Goal: Navigation & Orientation: Understand site structure

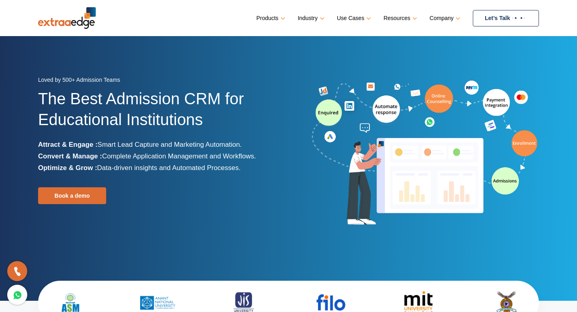
click at [416, 16] on ul "Products Education CRM Streamline your entire admissions process on a single pl…" at bounding box center [398, 18] width 283 height 16
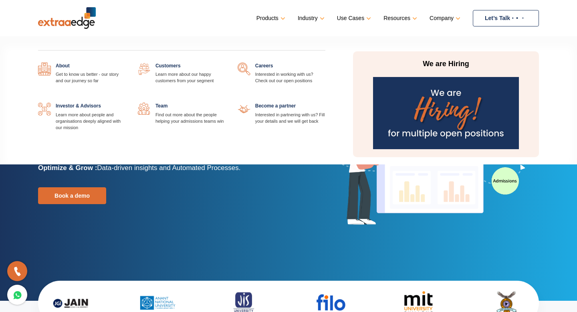
click at [445, 17] on link "Company" at bounding box center [444, 18] width 29 height 12
click at [445, 19] on link "Company" at bounding box center [444, 18] width 29 height 12
click at [457, 19] on link "Company" at bounding box center [444, 18] width 29 height 12
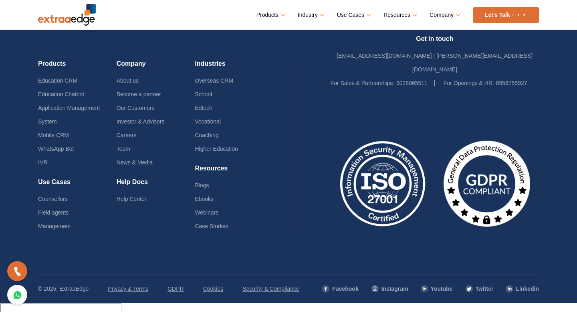
scroll to position [1953, 0]
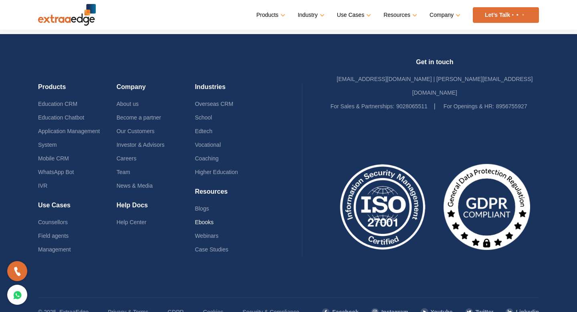
click at [203, 219] on link "Ebooks" at bounding box center [204, 222] width 19 height 6
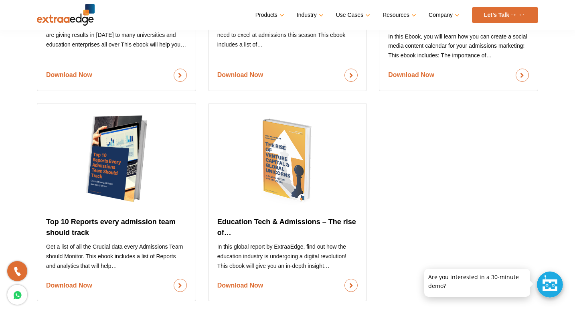
scroll to position [1149, 0]
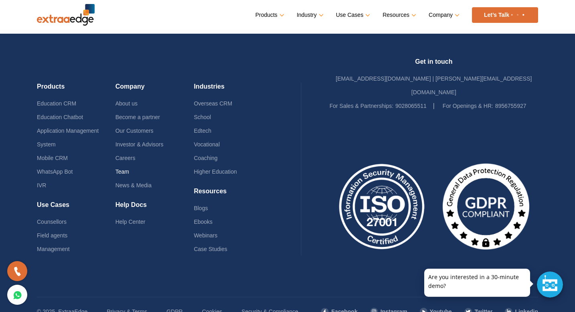
click at [120, 168] on link "Team" at bounding box center [122, 171] width 14 height 6
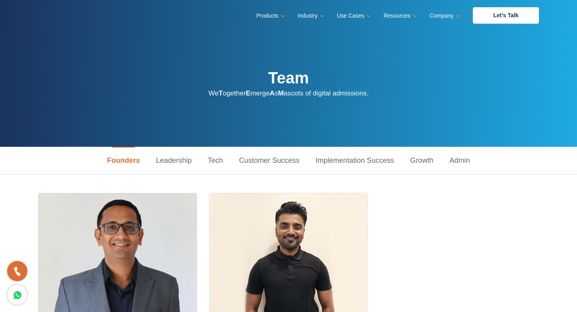
click at [177, 165] on link "Leadership" at bounding box center [174, 161] width 52 height 28
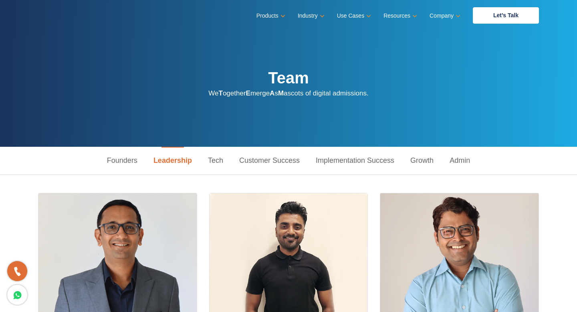
click at [216, 155] on link "Tech" at bounding box center [215, 161] width 31 height 28
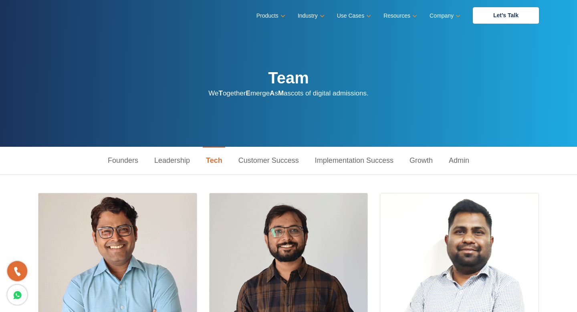
click at [255, 162] on link "Customer Success" at bounding box center [269, 161] width 77 height 28
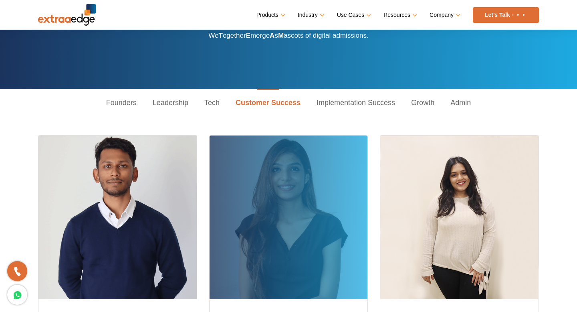
scroll to position [56, 0]
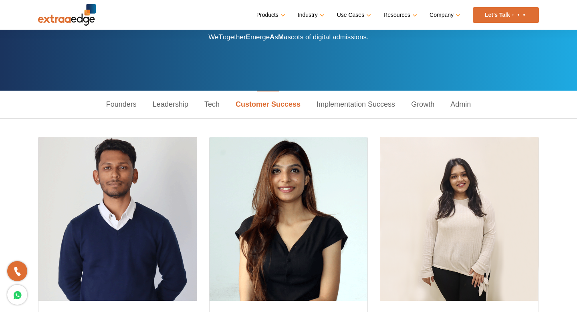
click at [328, 103] on link "Implementation Success" at bounding box center [356, 105] width 95 height 28
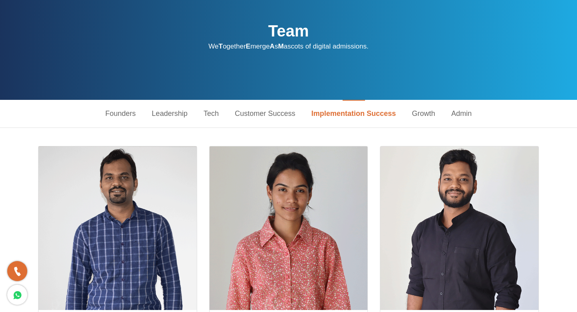
scroll to position [0, 0]
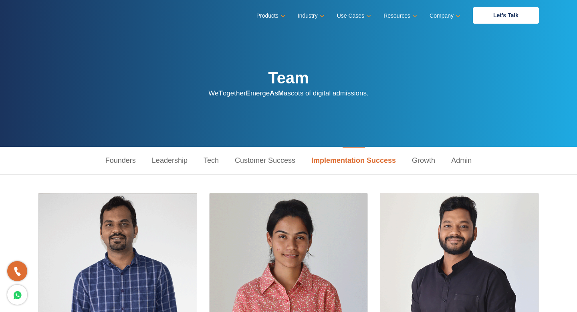
click at [433, 159] on link "Growth" at bounding box center [423, 161] width 39 height 28
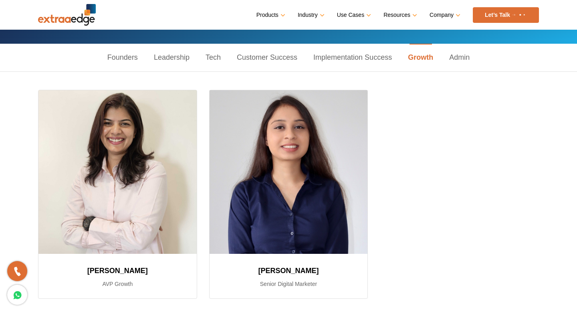
scroll to position [80, 0]
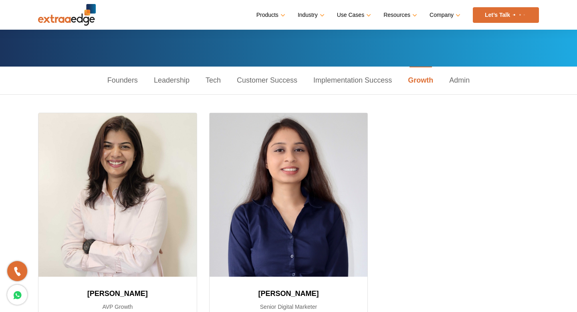
click at [461, 78] on link "Admin" at bounding box center [459, 81] width 36 height 28
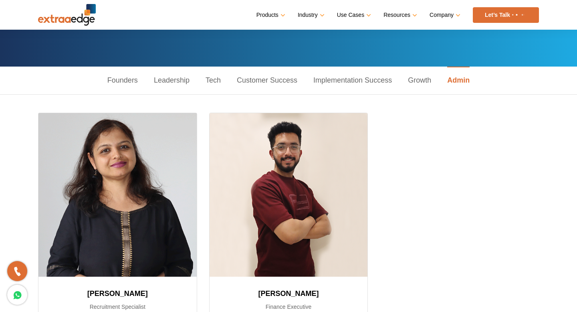
click at [114, 80] on link "Founders" at bounding box center [122, 81] width 47 height 28
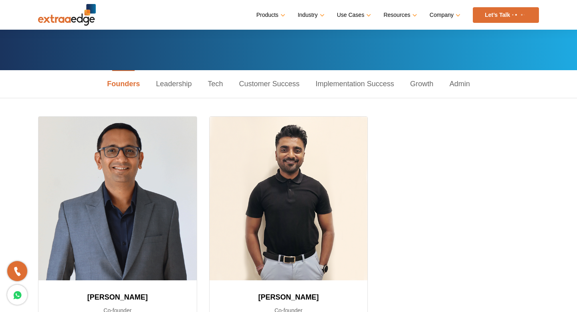
scroll to position [36, 0]
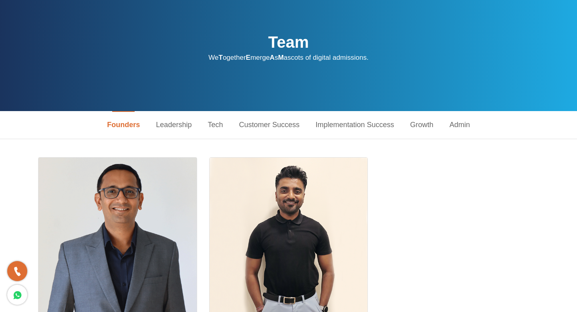
click at [174, 124] on link "Leadership" at bounding box center [174, 125] width 52 height 28
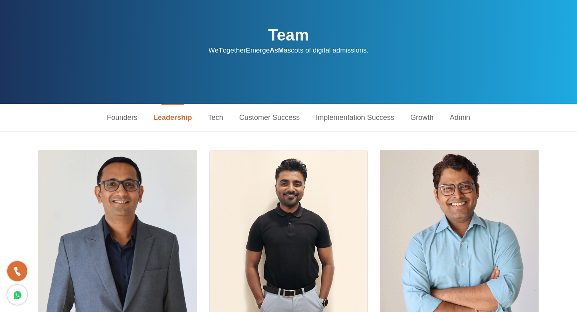
scroll to position [0, 0]
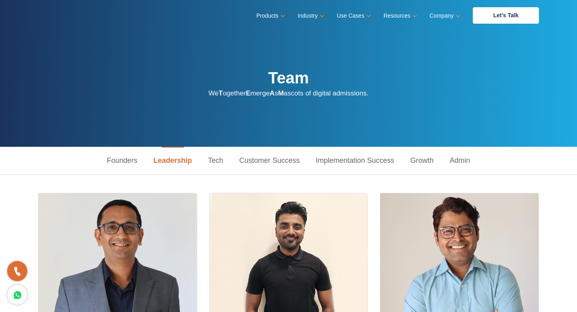
click at [214, 163] on link "Tech" at bounding box center [215, 161] width 31 height 28
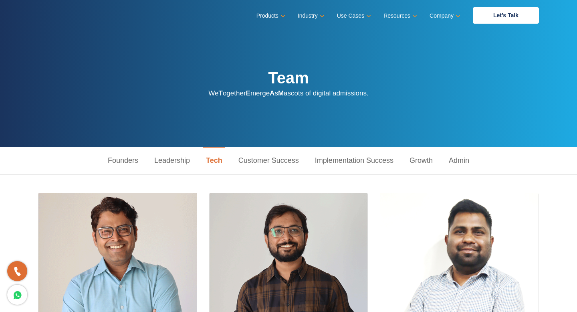
click at [262, 165] on link "Customer Success" at bounding box center [269, 161] width 77 height 28
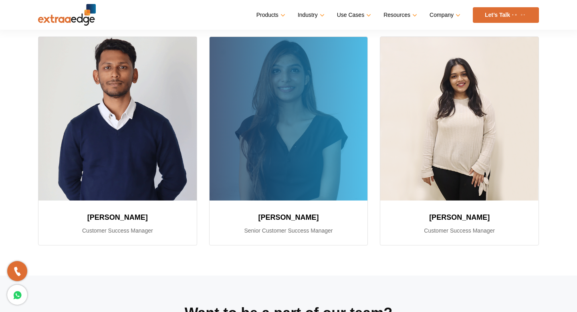
scroll to position [166, 0]
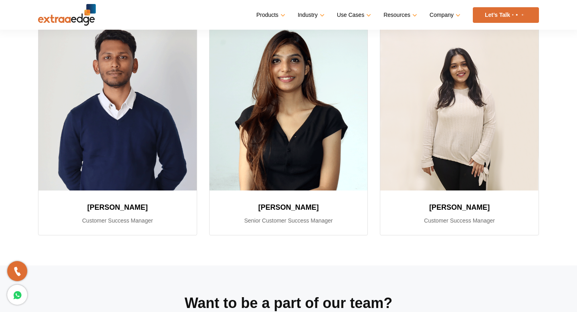
click at [35, 19] on div "Menu Close Products Education CRM Streamline your entire admissions process on …" at bounding box center [288, 15] width 513 height 30
click at [39, 19] on img at bounding box center [67, 15] width 58 height 22
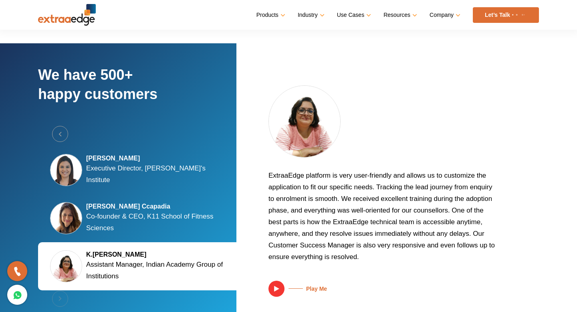
scroll to position [1439, 0]
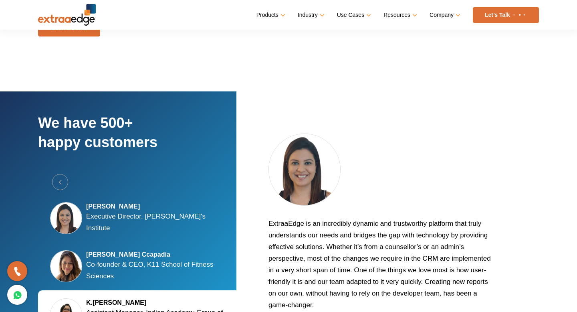
click at [73, 258] on img at bounding box center [66, 266] width 32 height 32
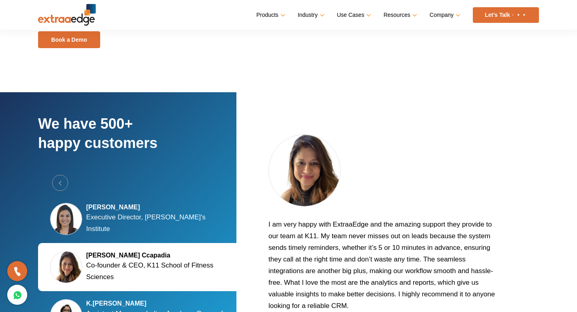
click at [107, 221] on p "Executive Director, Tula's Institute" at bounding box center [158, 222] width 144 height 23
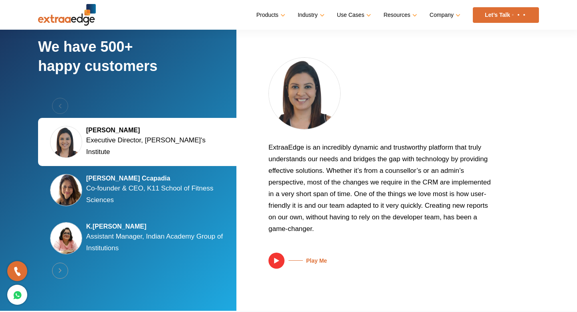
scroll to position [1548, 0]
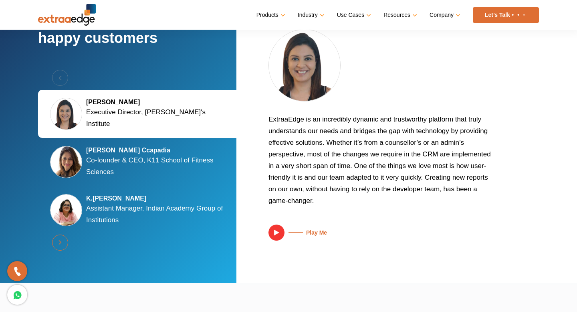
click at [65, 246] on button "Next" at bounding box center [60, 243] width 16 height 16
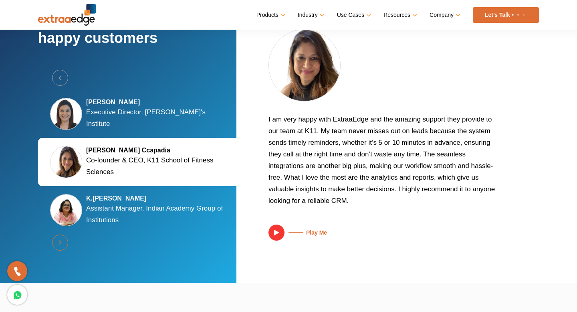
click at [65, 246] on button "Next" at bounding box center [60, 243] width 16 height 16
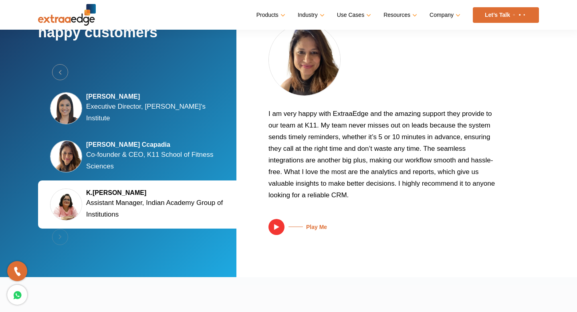
scroll to position [1543, 0]
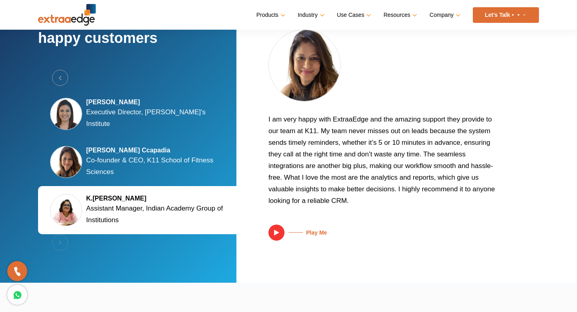
click at [127, 106] on h5 "Silky Jain Marwah" at bounding box center [158, 102] width 144 height 8
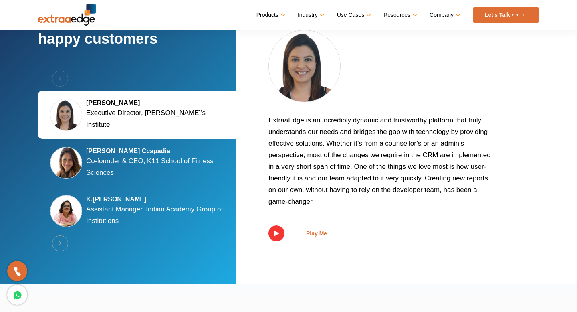
scroll to position [1544, 0]
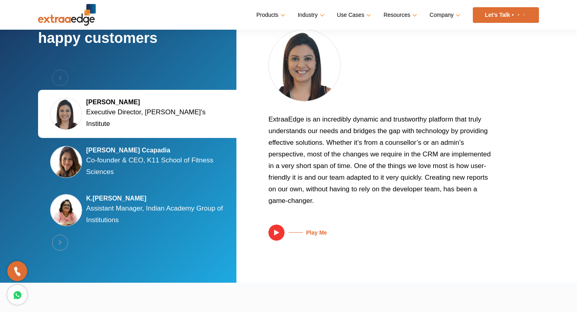
click at [325, 82] on img at bounding box center [305, 65] width 72 height 72
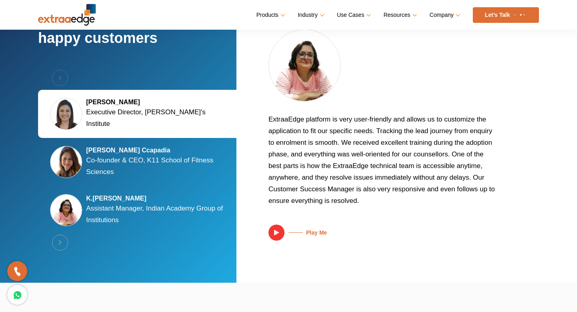
click at [164, 106] on h5 "Silky Jain Marwah" at bounding box center [158, 102] width 144 height 8
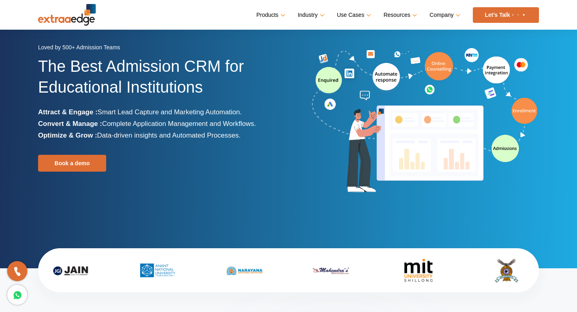
scroll to position [0, 0]
